Goal: Information Seeking & Learning: Check status

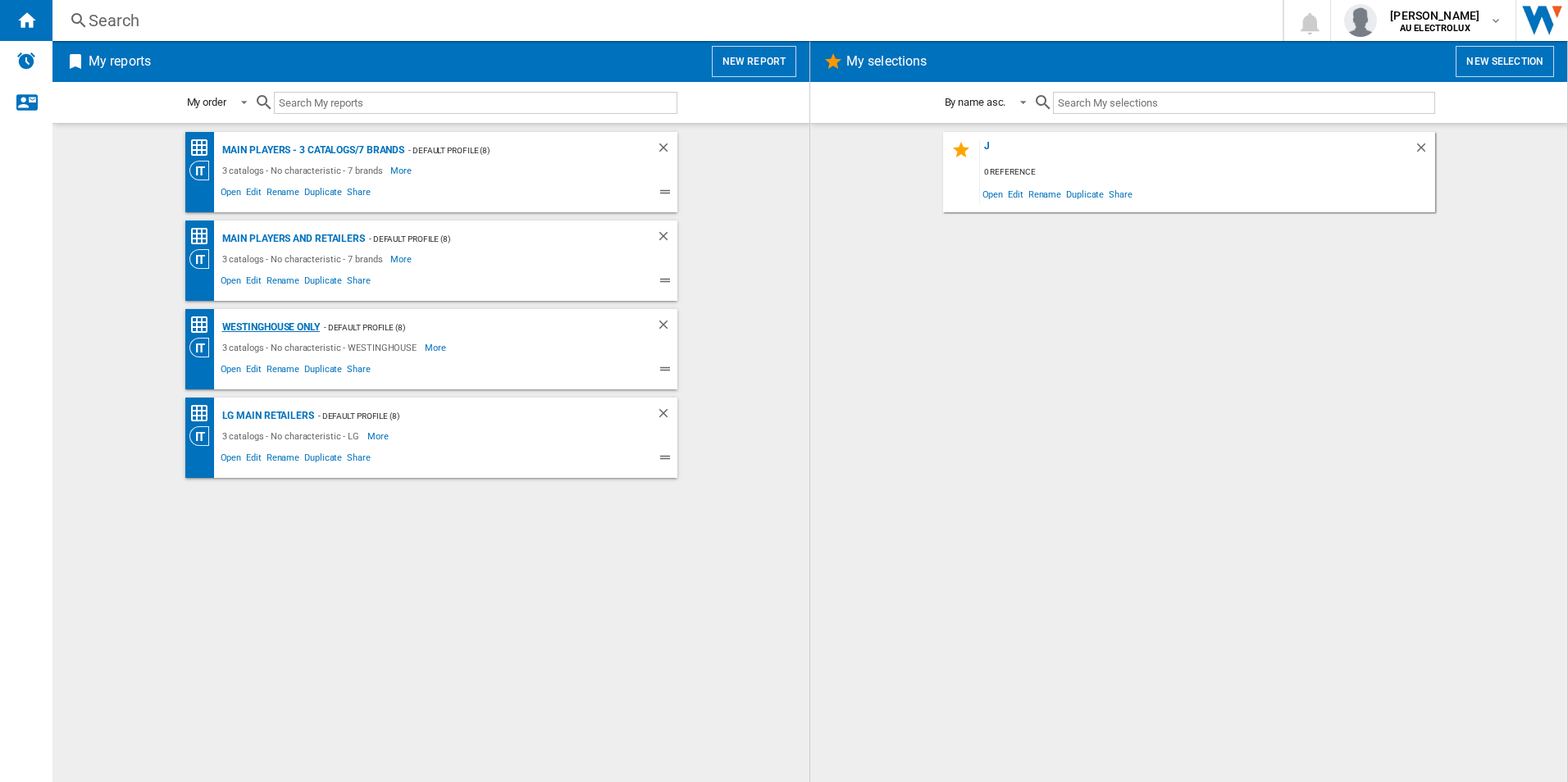
click at [280, 319] on div "Westinghouse only" at bounding box center [269, 328] width 102 height 20
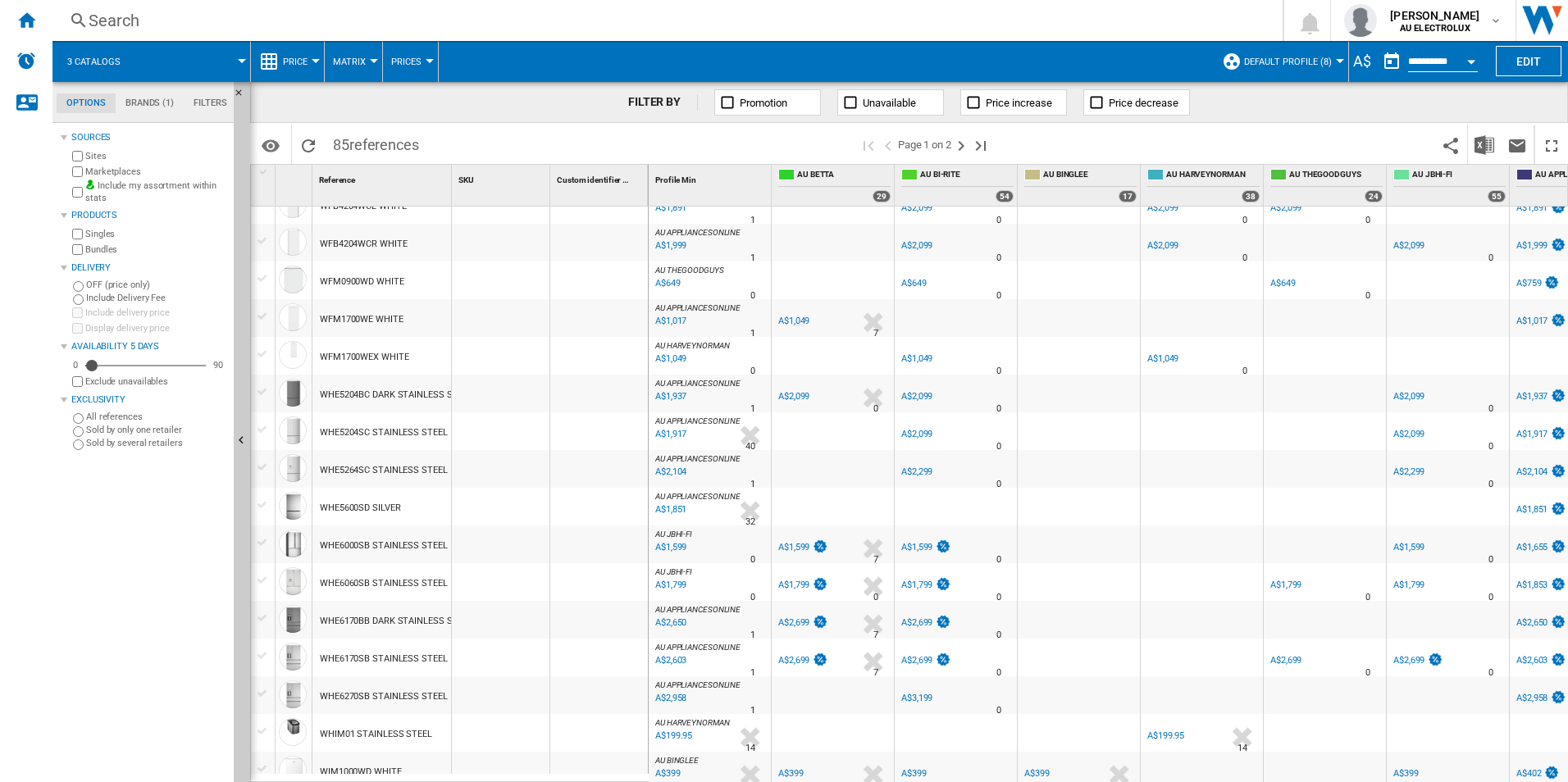
scroll to position [1334, 0]
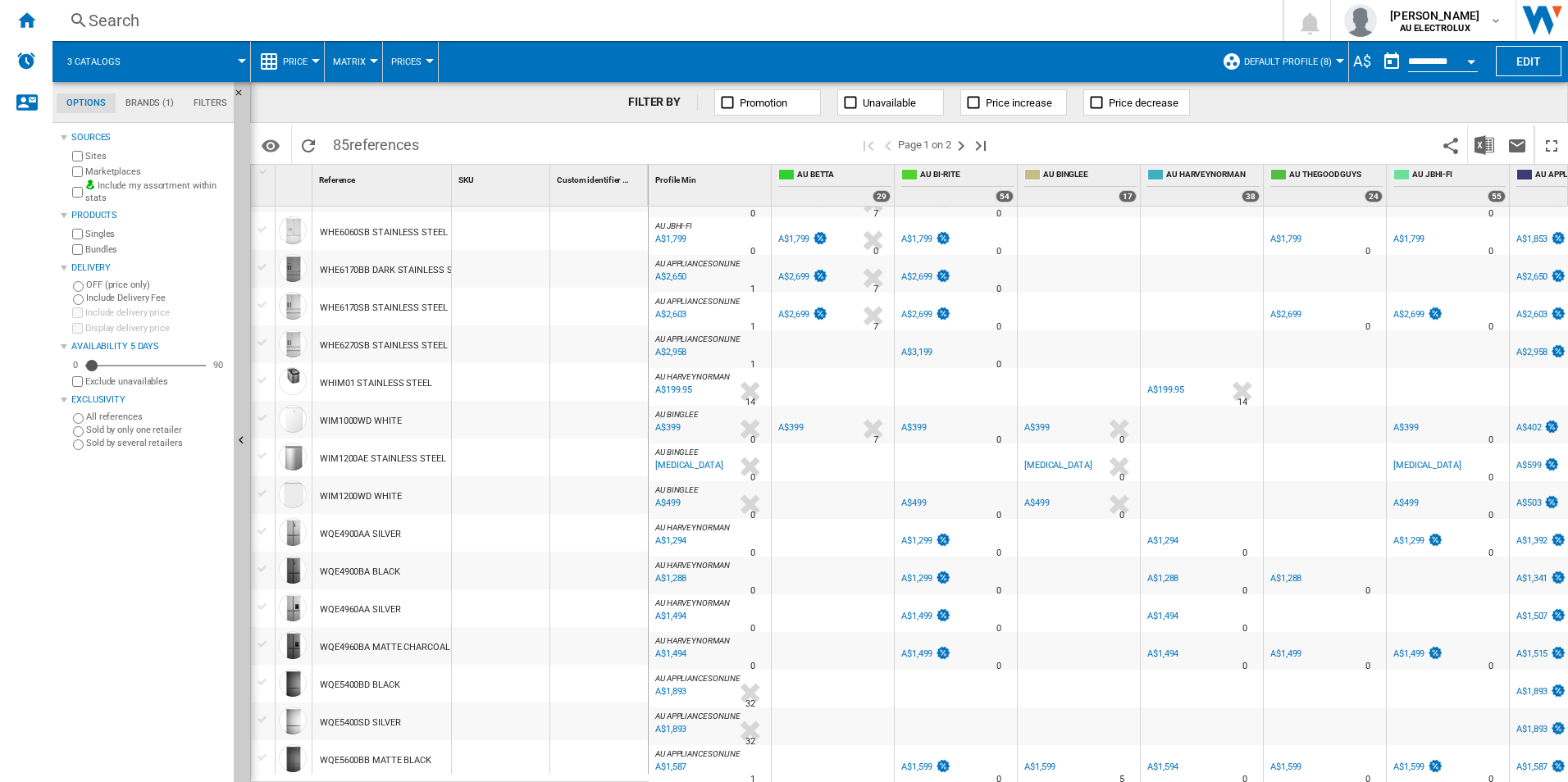
click at [206, 64] on span at bounding box center [192, 61] width 99 height 41
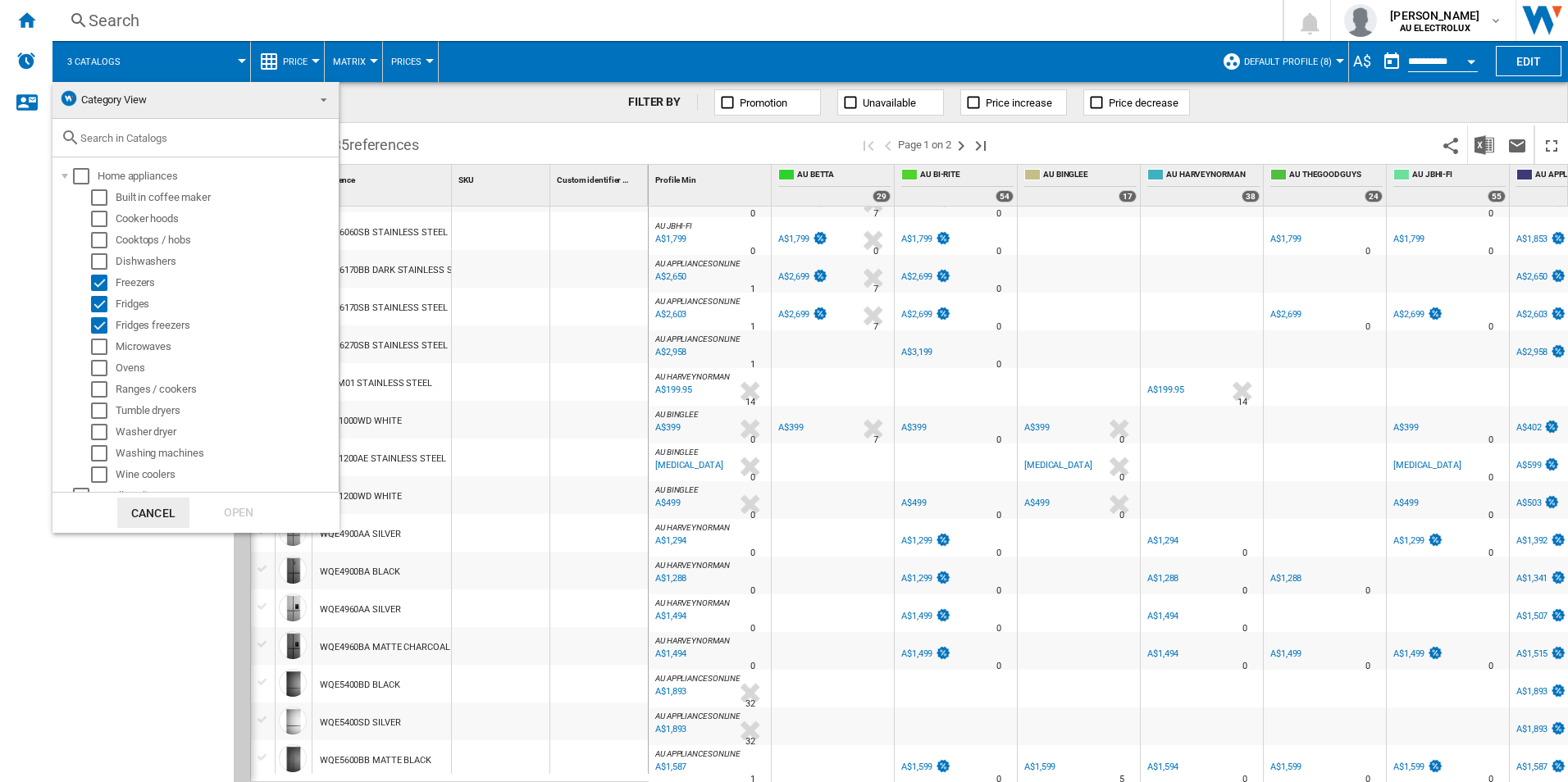
click at [29, 172] on md-backdrop at bounding box center [784, 391] width 1568 height 782
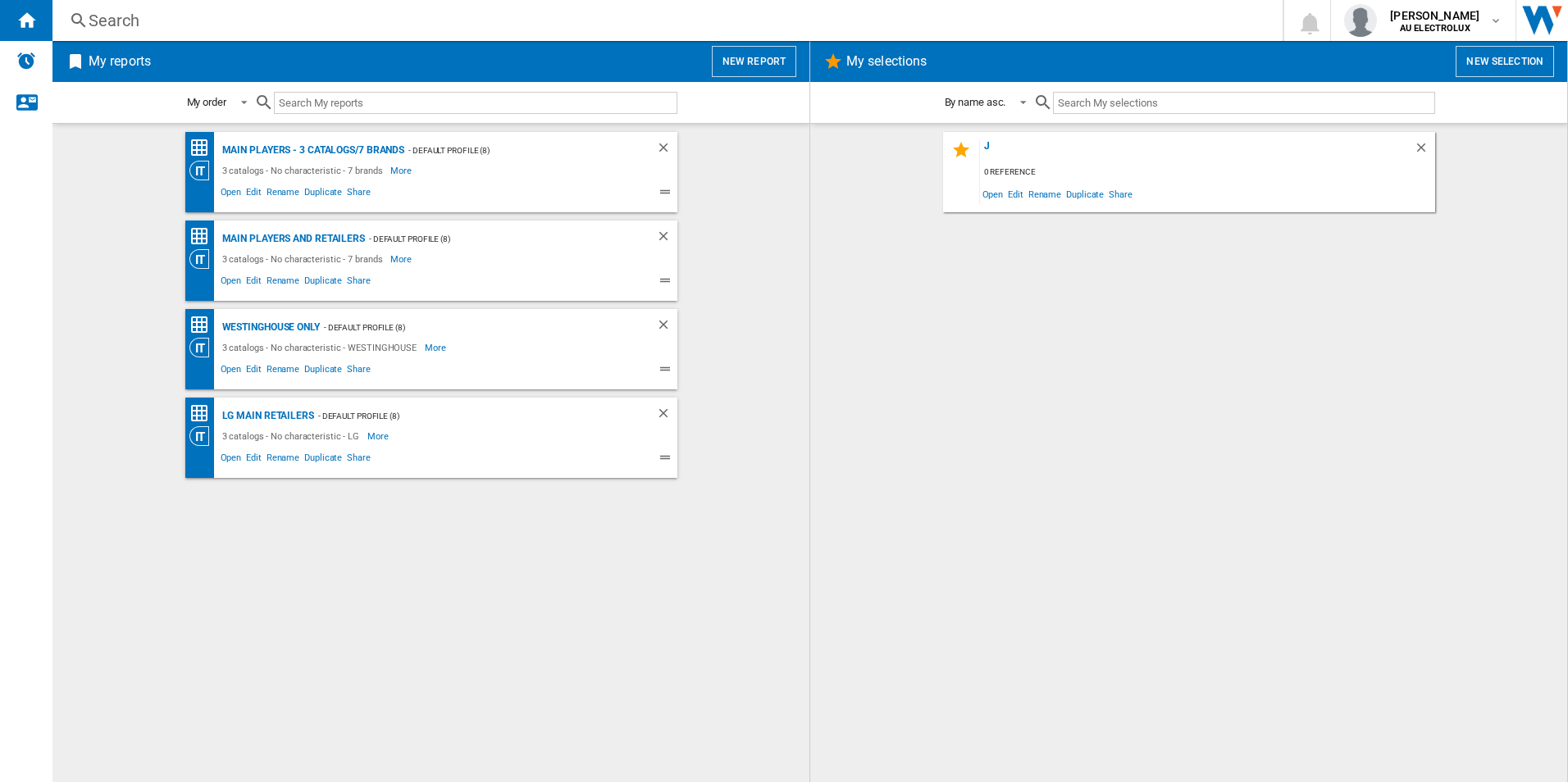
click at [175, 11] on div "Search" at bounding box center [664, 20] width 1152 height 23
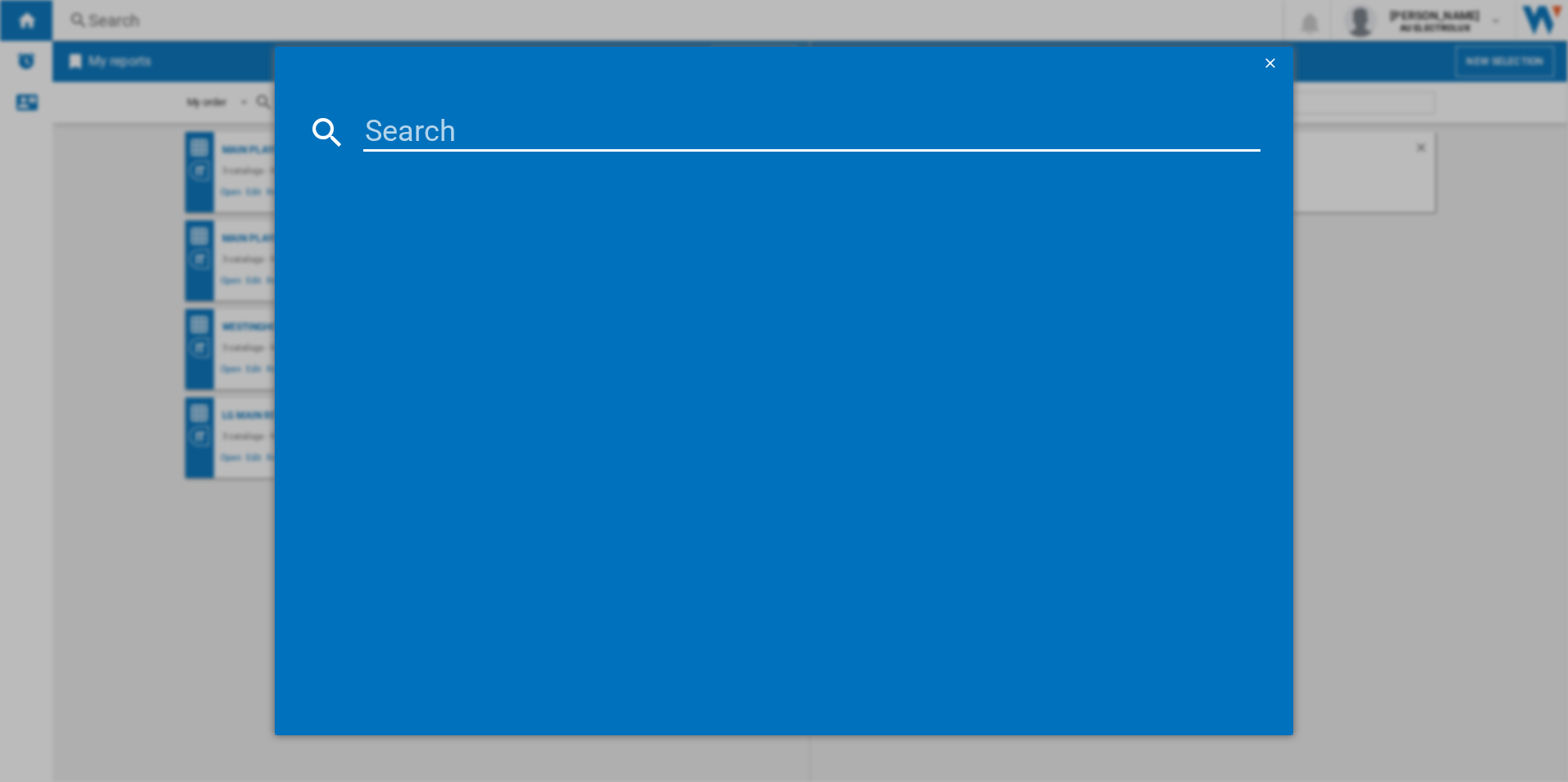
click at [428, 126] on input at bounding box center [812, 132] width 898 height 40
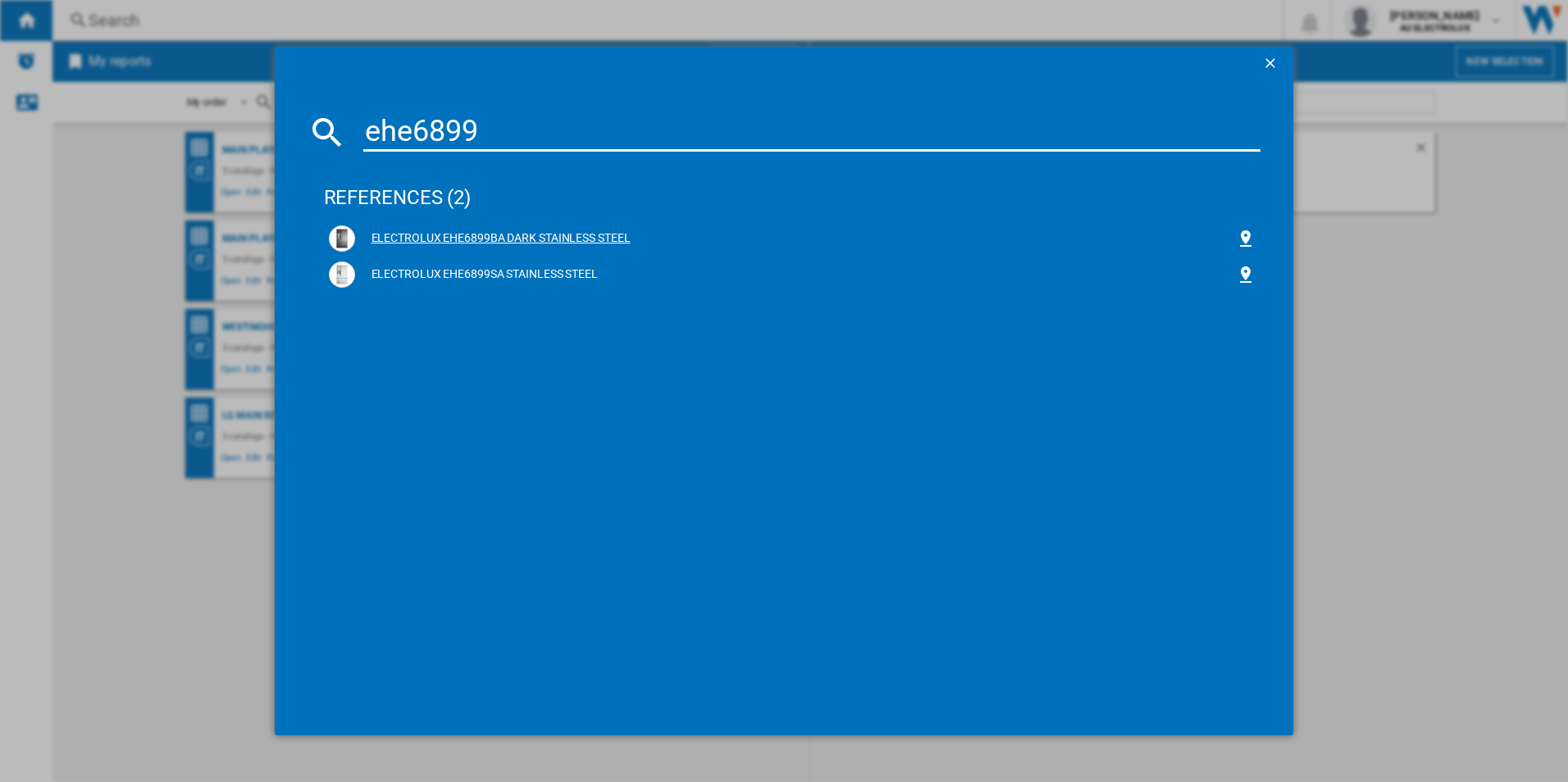
type input "ehe6899"
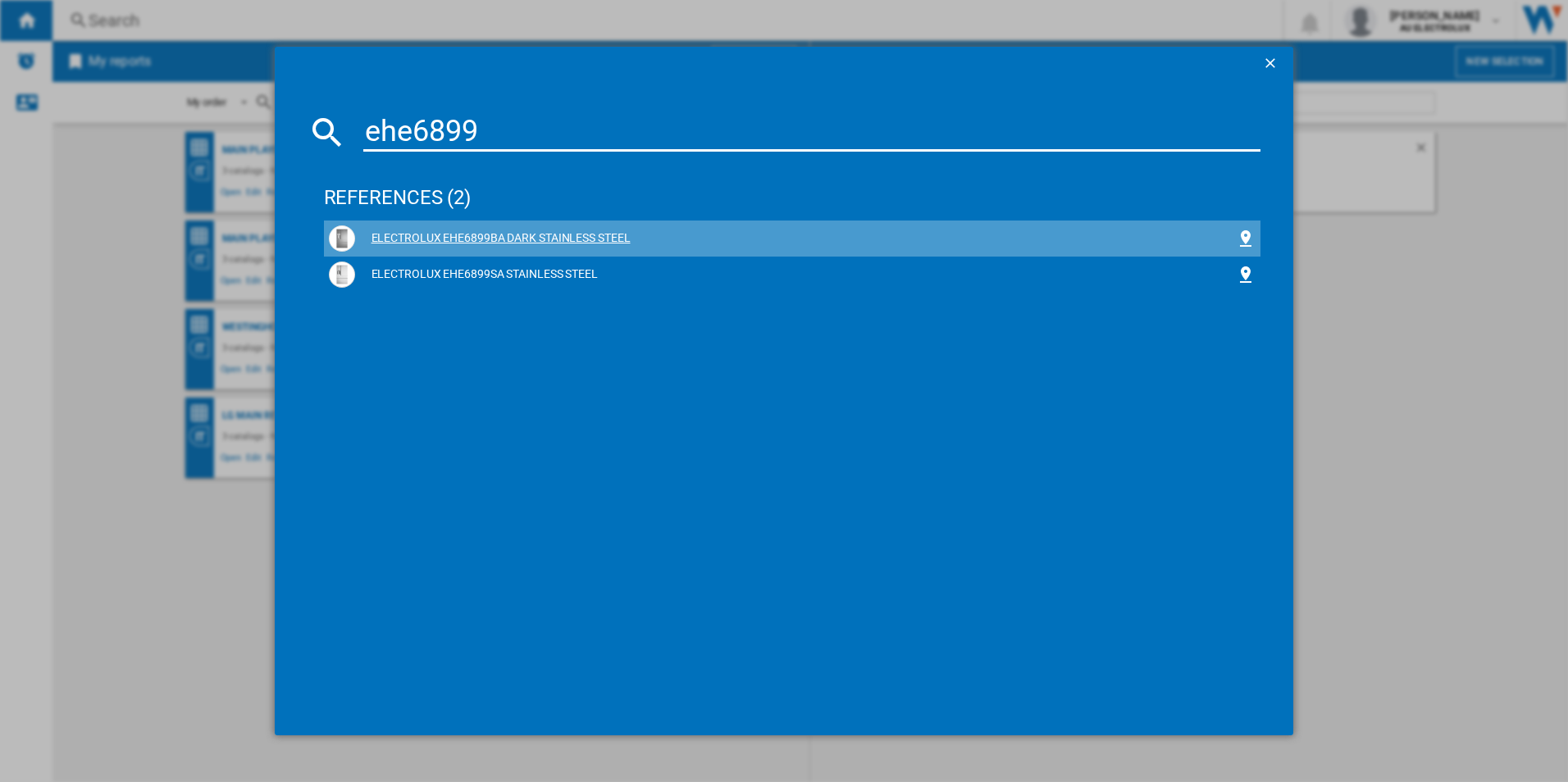
click at [554, 232] on div "ELECTROLUX EHE6899BA DARK STAINLESS STEEL" at bounding box center [795, 238] width 881 height 17
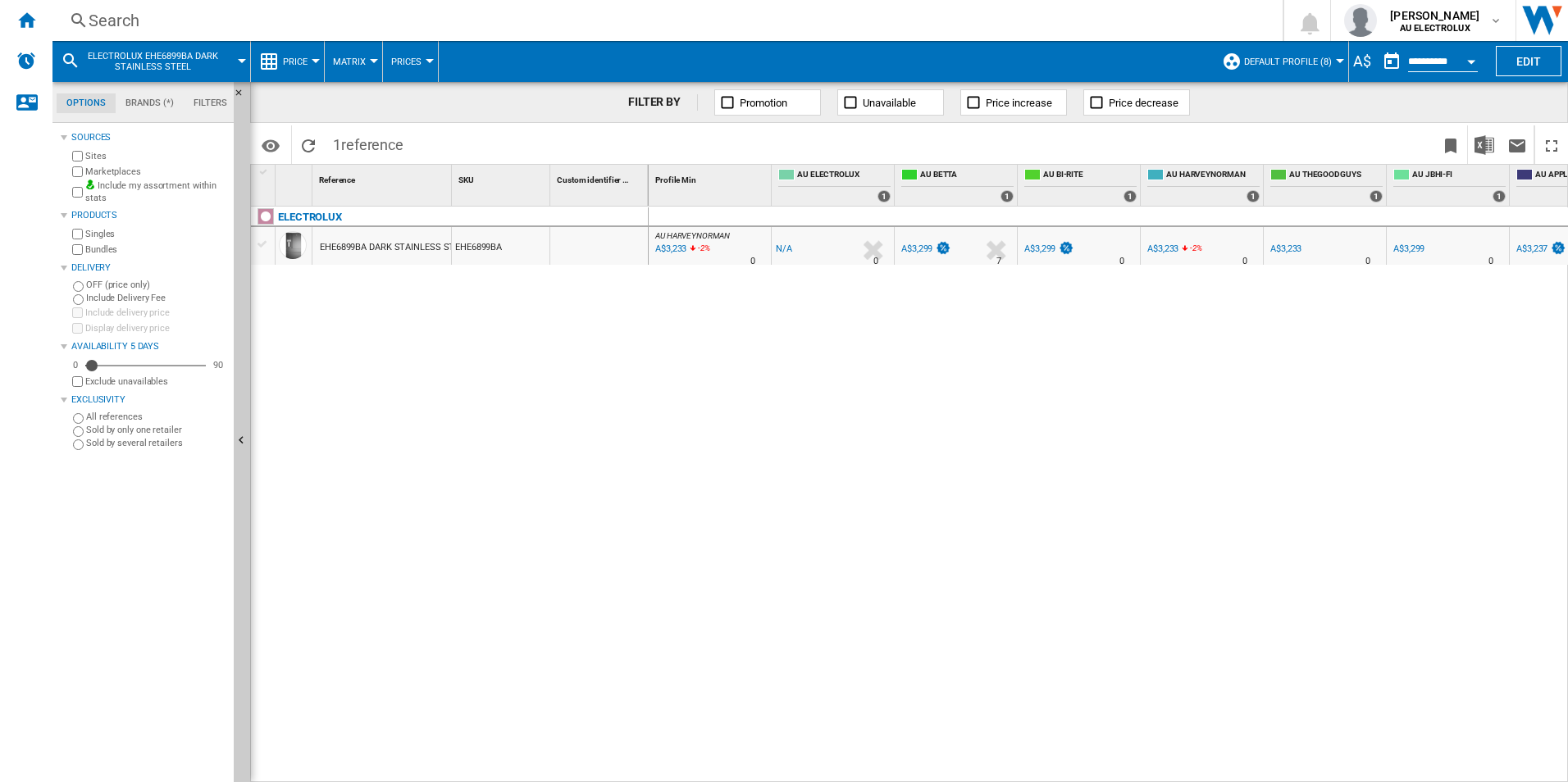
click at [1283, 247] on div "A$3,233" at bounding box center [1285, 249] width 31 height 11
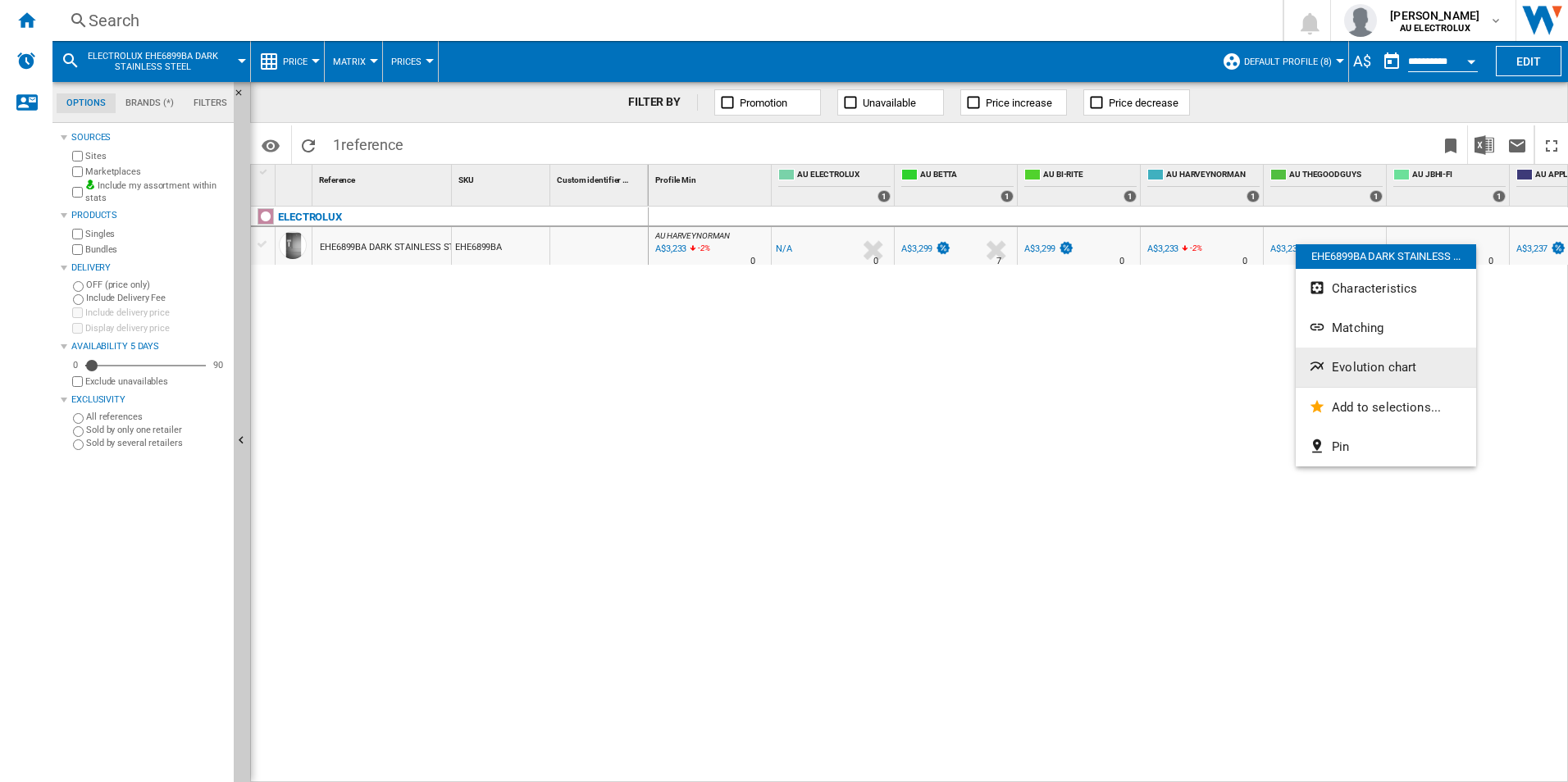
click at [1349, 367] on span "Evolution chart" at bounding box center [1373, 367] width 84 height 15
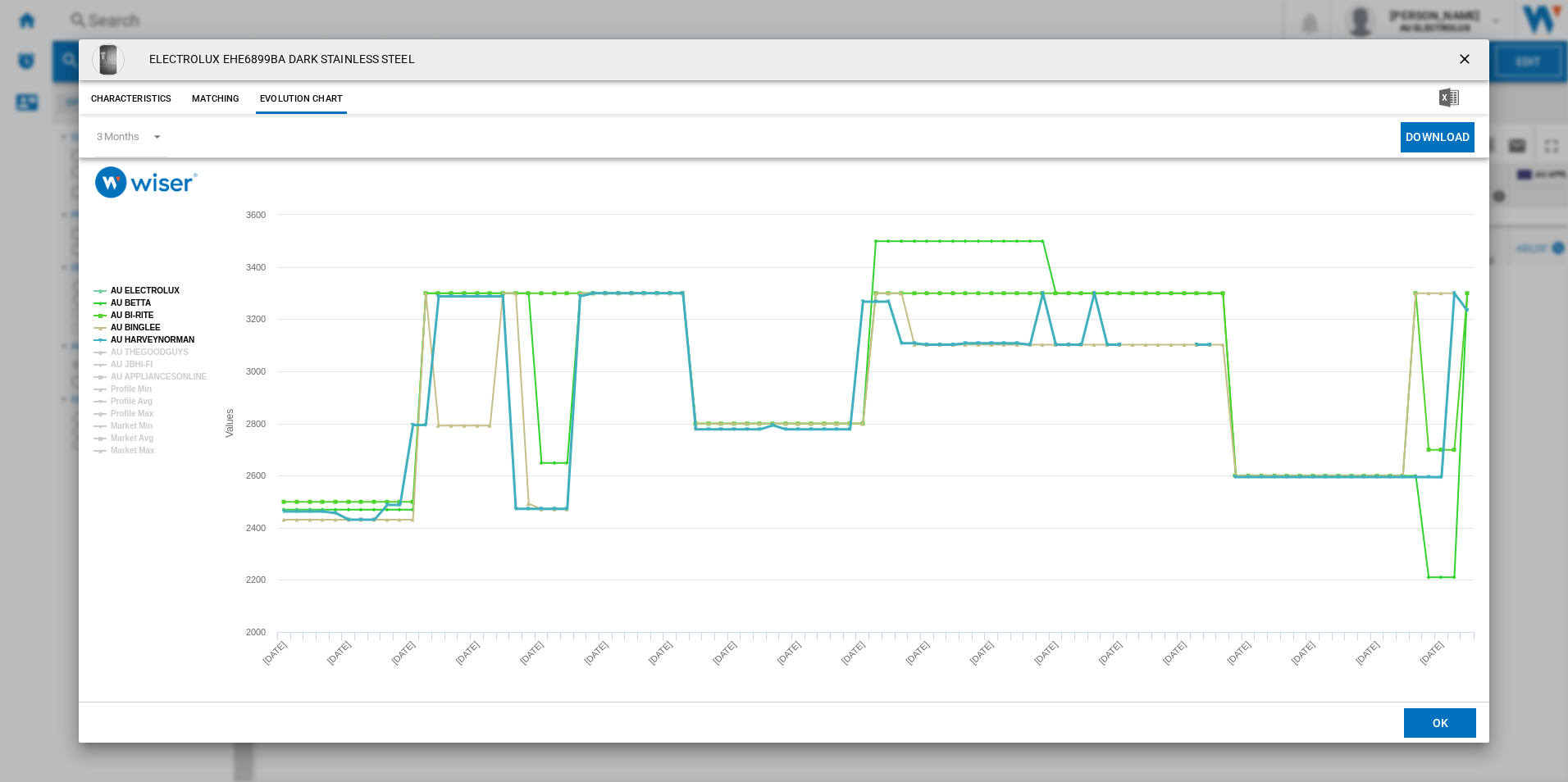
click at [147, 336] on tspan "AU HARVEYNORMAN" at bounding box center [152, 340] width 84 height 9
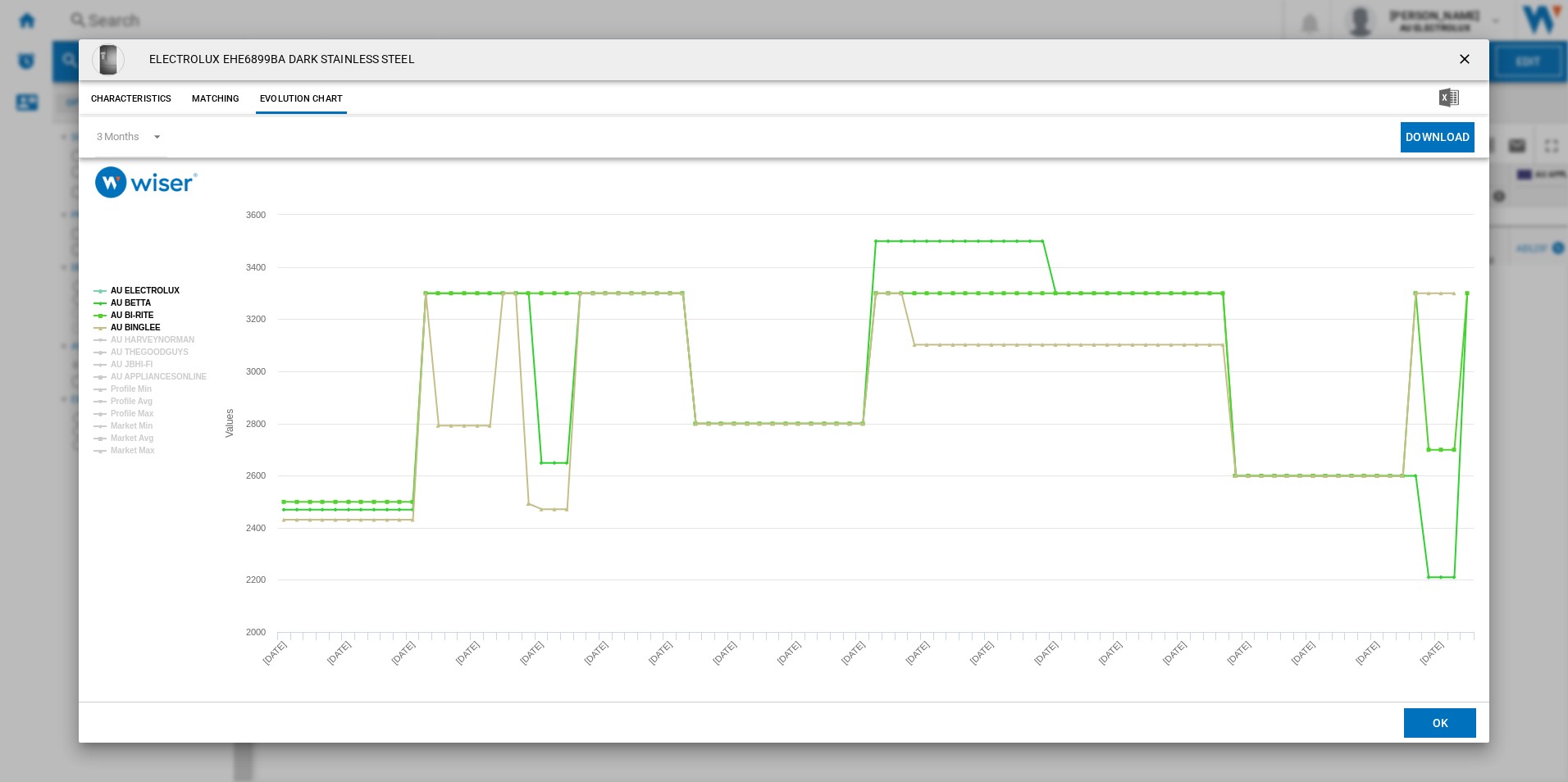
click at [147, 336] on tspan "AU HARVEYNORMAN" at bounding box center [152, 340] width 84 height 9
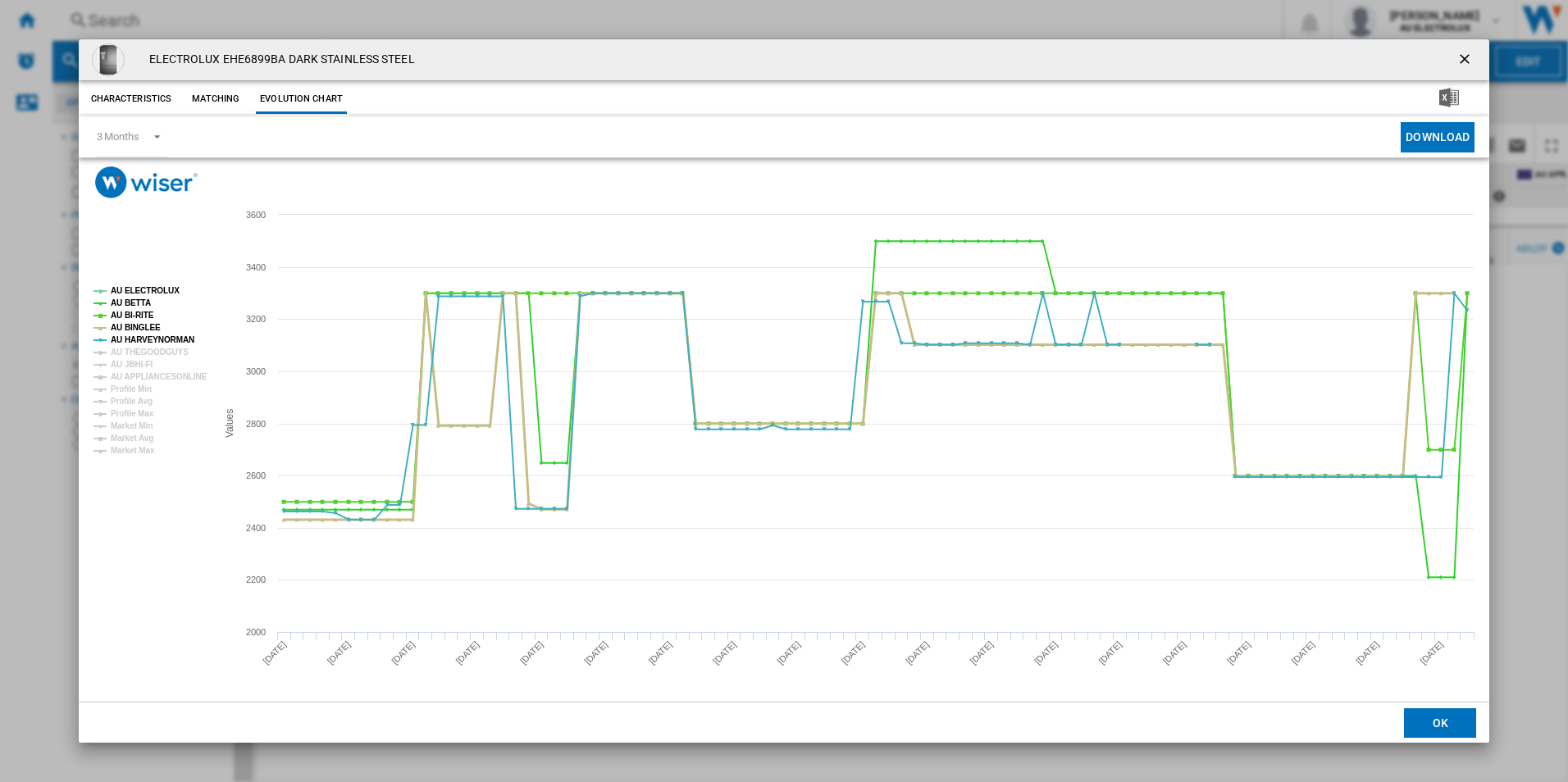
click at [140, 319] on tspan "AU BI-RITE" at bounding box center [132, 316] width 43 height 9
click at [137, 303] on tspan "AU BETTA" at bounding box center [131, 303] width 41 height 9
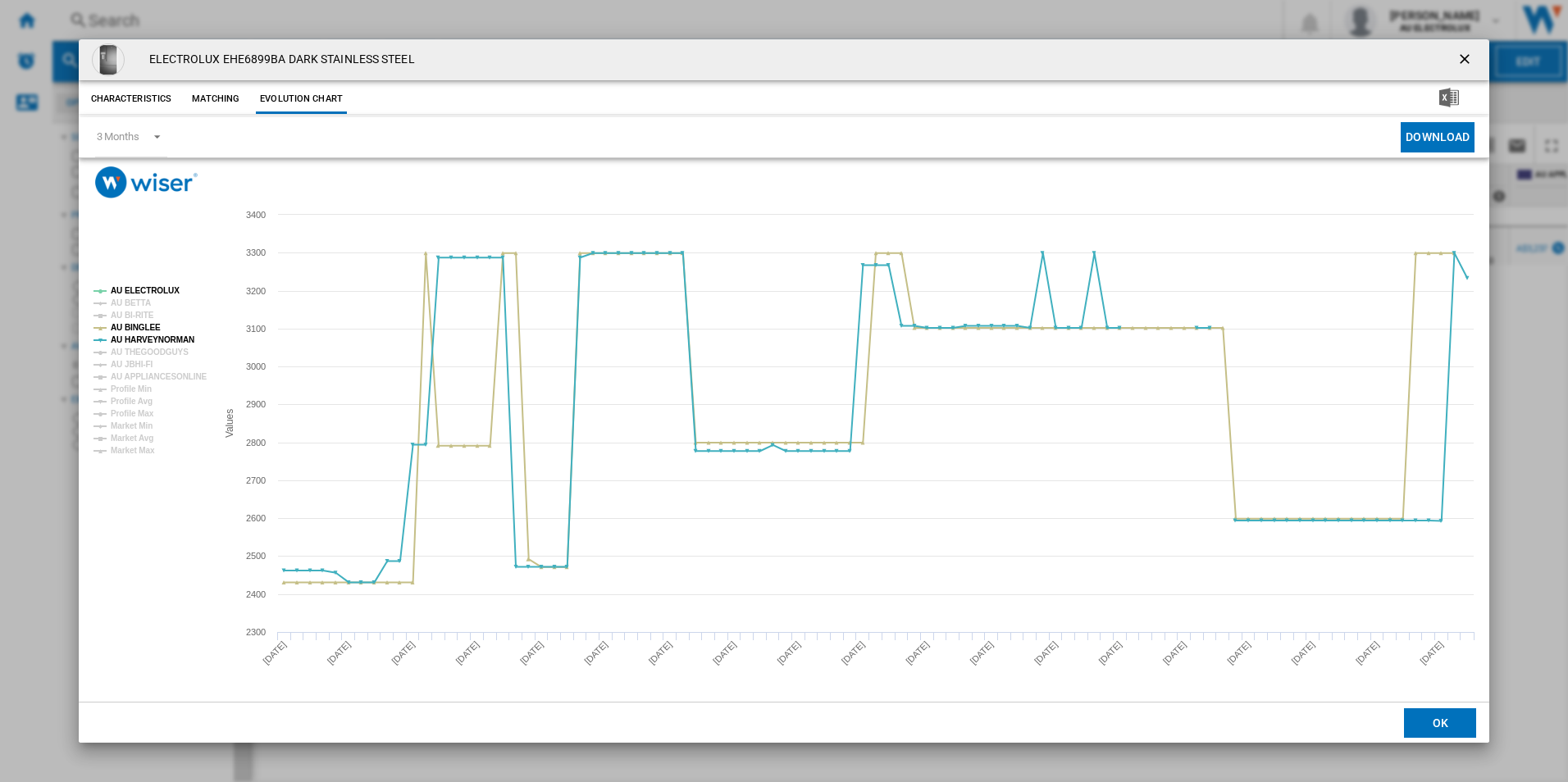
click at [139, 289] on tspan "AU ELECTROLUX" at bounding box center [145, 291] width 69 height 9
click at [139, 324] on tspan "AU BINGLEE" at bounding box center [136, 328] width 50 height 9
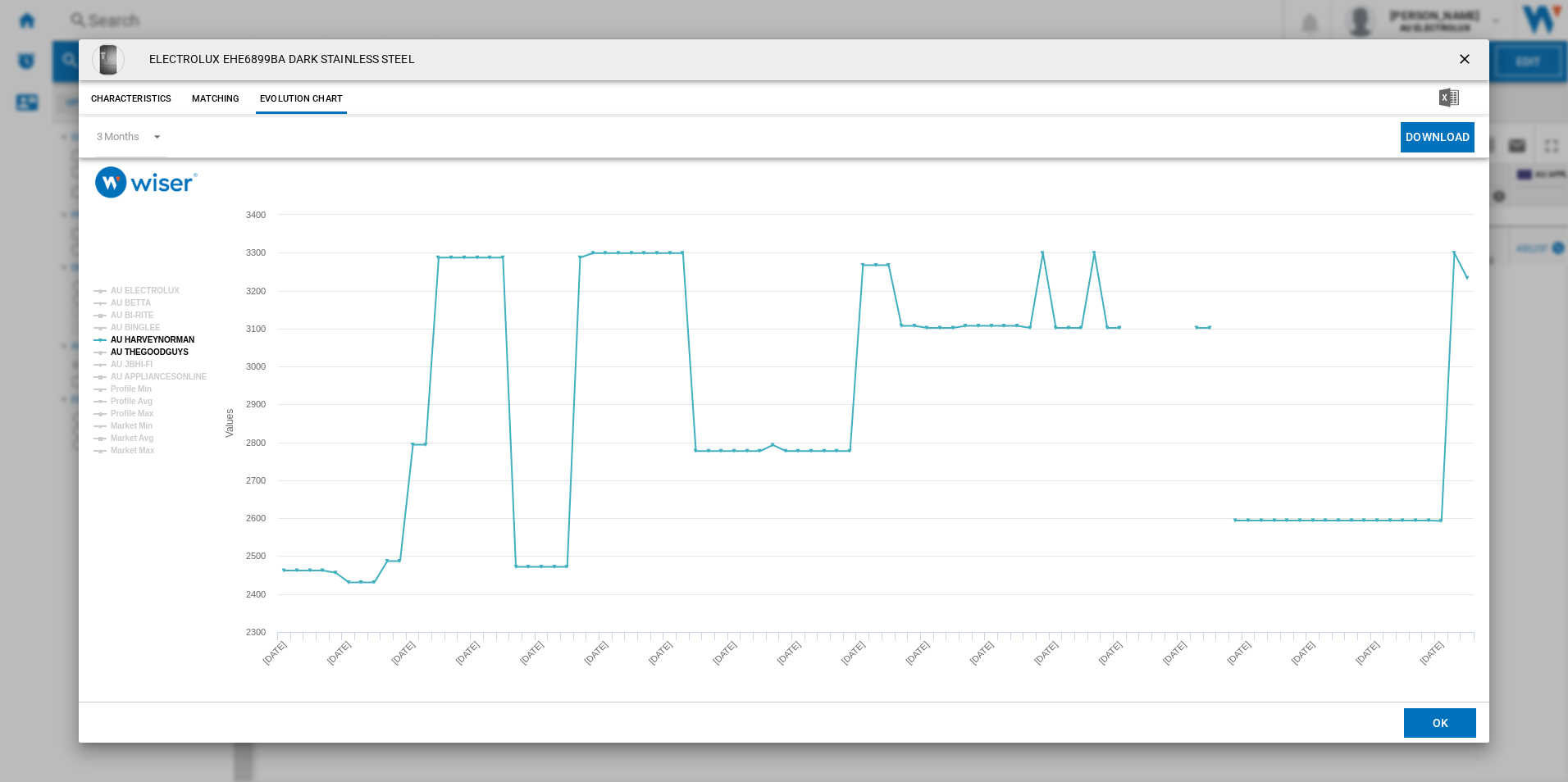
click at [134, 353] on tspan "AU THEGOODGUYS" at bounding box center [150, 352] width 78 height 9
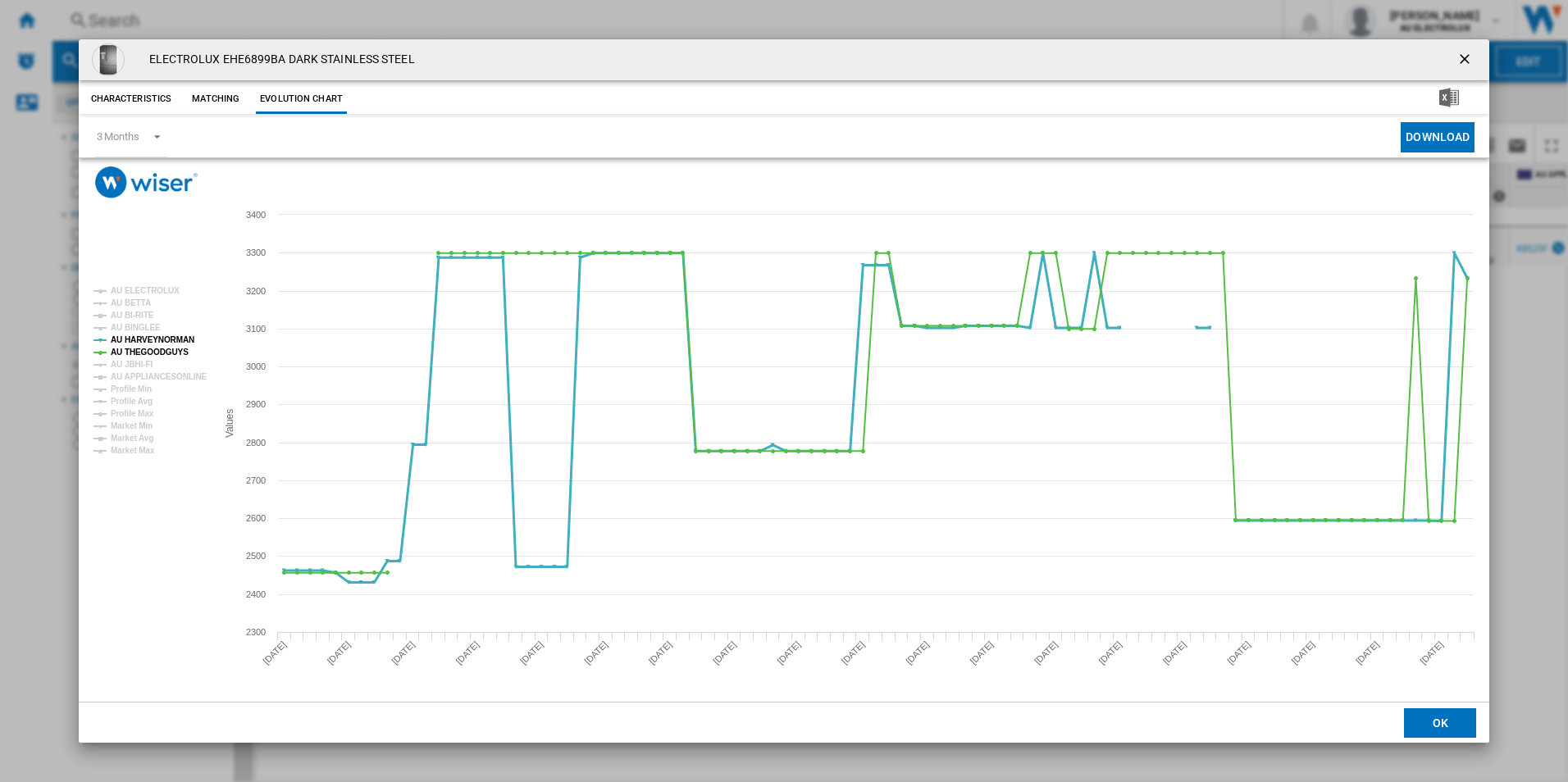
click at [134, 335] on tspan "AU HARVEYNORMAN" at bounding box center [152, 340] width 84 height 9
